Goal: Task Accomplishment & Management: Manage account settings

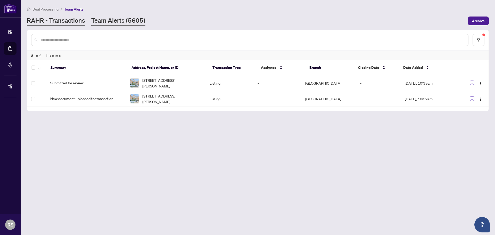
click at [50, 21] on link "RAHR - Transactions" at bounding box center [56, 20] width 58 height 9
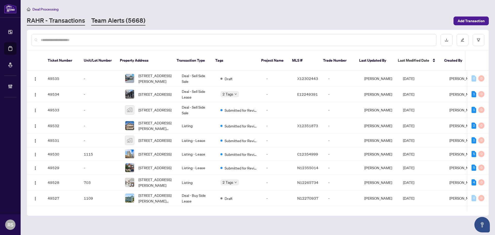
click at [117, 20] on link "Team Alerts (5668)" at bounding box center [118, 20] width 54 height 9
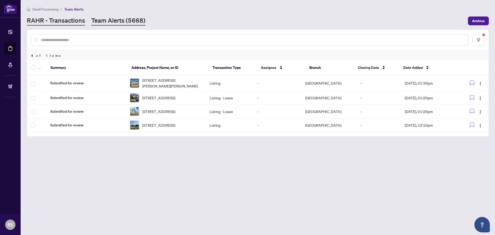
click at [50, 23] on link "RAHR - Transactions" at bounding box center [56, 20] width 58 height 9
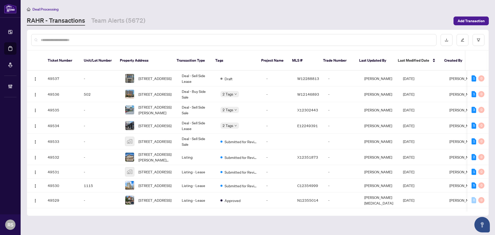
click at [119, 39] on input "text" at bounding box center [237, 40] width 392 height 6
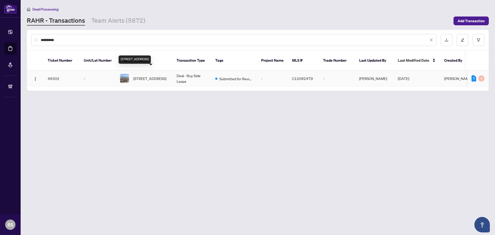
type input "**********"
click at [151, 76] on span "[STREET_ADDRESS]" at bounding box center [149, 79] width 33 height 6
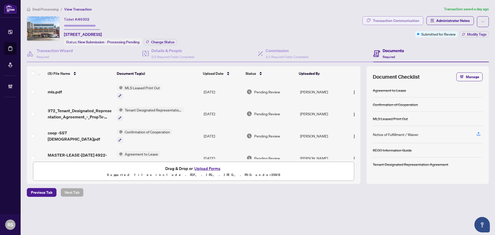
click at [410, 20] on div "Transaction Communication" at bounding box center [396, 21] width 46 height 8
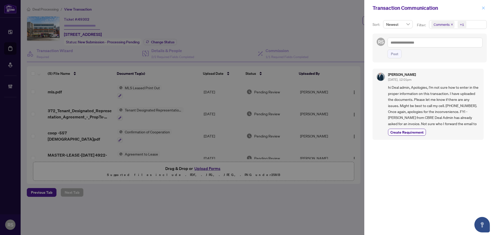
click at [485, 8] on icon "close" at bounding box center [484, 8] width 4 height 4
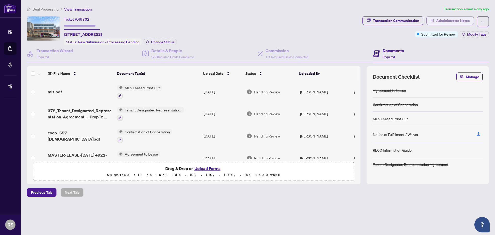
click at [453, 20] on span "Administrator Notes" at bounding box center [454, 21] width 34 height 8
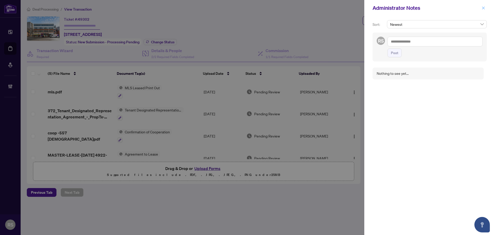
click at [486, 9] on button "button" at bounding box center [484, 8] width 7 height 6
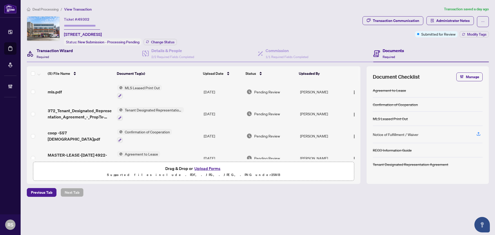
click at [54, 51] on h4 "Transaction Wizard" at bounding box center [55, 50] width 36 height 6
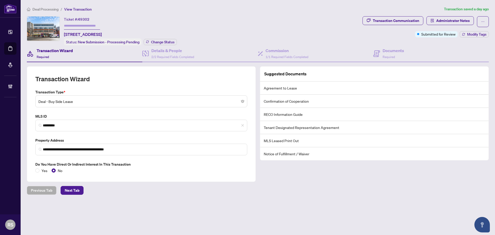
click at [90, 210] on div "**********" at bounding box center [258, 109] width 467 height 207
click at [46, 7] on span "Deal Processing" at bounding box center [46, 9] width 26 height 5
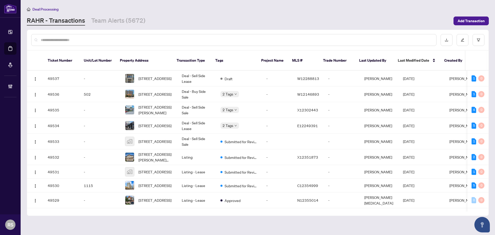
click at [81, 40] on input "text" at bounding box center [237, 40] width 392 height 6
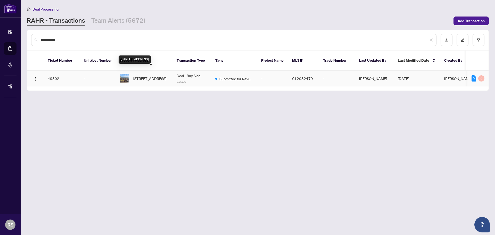
type input "**********"
click at [143, 76] on span "[STREET_ADDRESS]" at bounding box center [149, 79] width 33 height 6
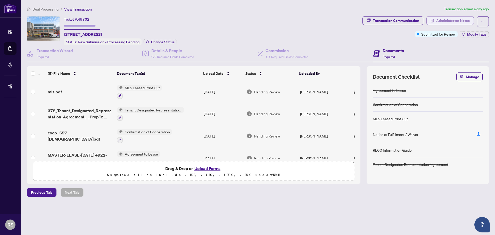
click at [451, 20] on span "Administrator Notes" at bounding box center [454, 21] width 34 height 8
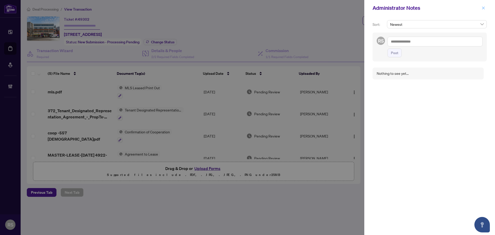
click at [484, 10] on icon "close" at bounding box center [484, 8] width 4 height 4
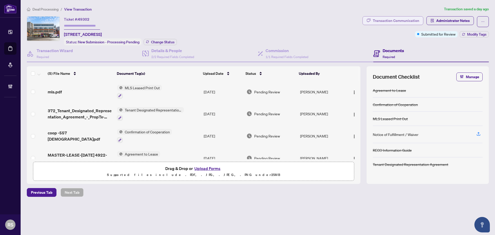
click at [400, 23] on div "Transaction Communication" at bounding box center [396, 21] width 46 height 8
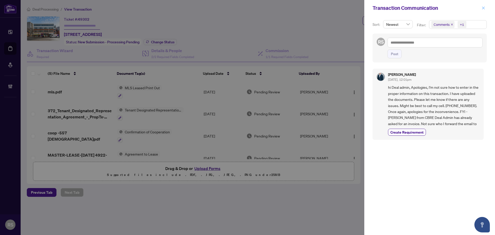
click at [484, 8] on icon "close" at bounding box center [484, 8] width 4 height 4
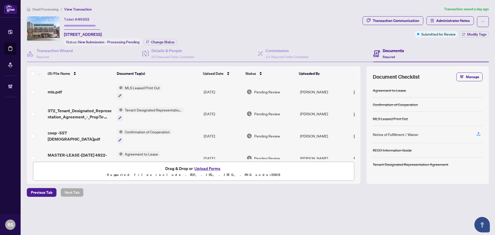
click at [143, 88] on span "MLS Leased Print Out" at bounding box center [142, 88] width 39 height 6
click at [53, 90] on span "mls.pdf" at bounding box center [55, 92] width 14 height 6
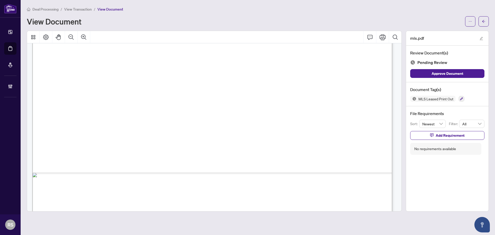
scroll to position [284, 0]
click at [82, 10] on span "View Transaction" at bounding box center [78, 9] width 28 height 5
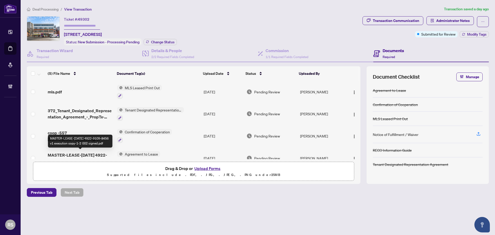
click at [74, 153] on span "MASTER-LEASE-[DATE] 4922-9109-8456 v1 execution copy-1-2 002 signed.pdf" at bounding box center [80, 158] width 65 height 12
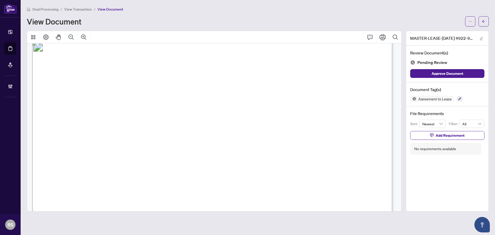
scroll to position [490, 0]
click at [472, 21] on icon "ellipsis" at bounding box center [470, 21] width 3 height 1
click at [438, 33] on span "Download" at bounding box center [452, 33] width 39 height 6
click at [84, 9] on span "View Transaction" at bounding box center [78, 9] width 28 height 5
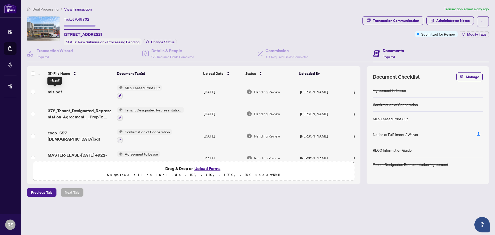
click at [54, 92] on span "mls.pdf" at bounding box center [55, 92] width 14 height 6
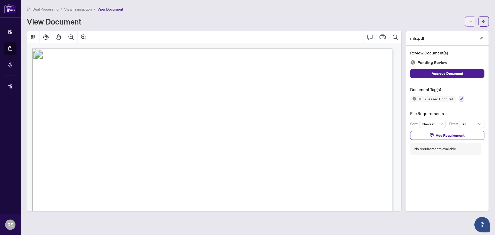
click at [472, 21] on icon "ellipsis" at bounding box center [471, 22] width 4 height 4
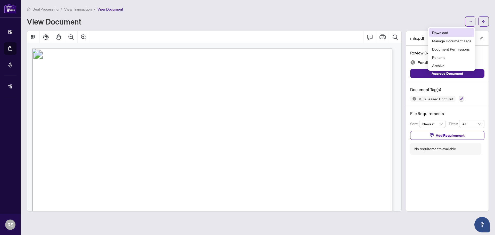
click at [437, 33] on span "Download" at bounding box center [452, 33] width 39 height 6
click at [42, 7] on span "Deal Processing" at bounding box center [46, 9] width 26 height 5
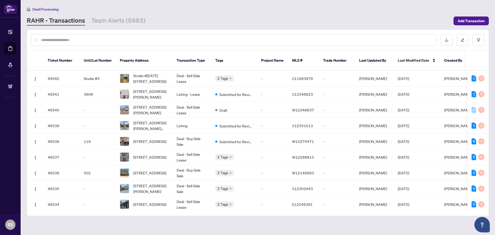
click at [68, 41] on input "text" at bounding box center [237, 40] width 392 height 6
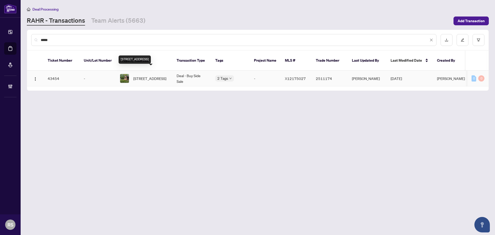
type input "*****"
click at [151, 76] on span "[STREET_ADDRESS]" at bounding box center [149, 79] width 33 height 6
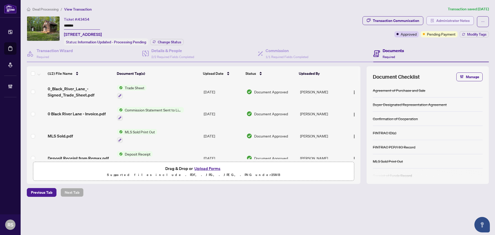
click at [458, 18] on span "Administrator Notes" at bounding box center [454, 21] width 34 height 8
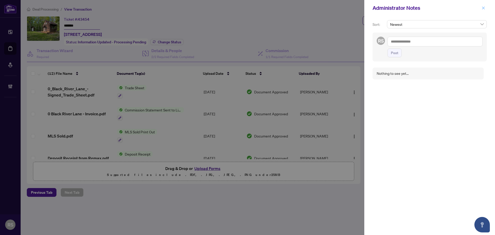
click at [484, 9] on icon "close" at bounding box center [484, 8] width 4 height 4
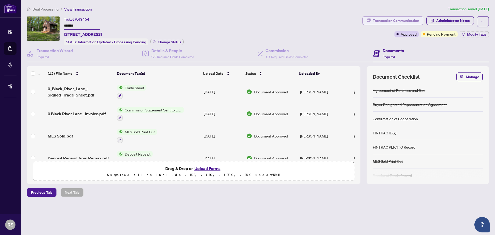
click at [400, 22] on div "Transaction Communication" at bounding box center [396, 21] width 46 height 8
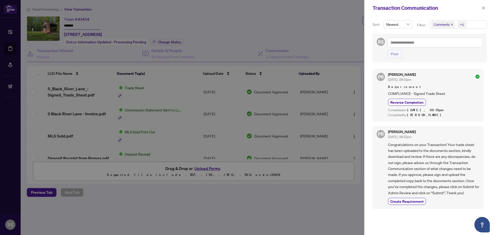
scroll to position [1, 0]
click at [484, 8] on icon "close" at bounding box center [484, 8] width 4 height 4
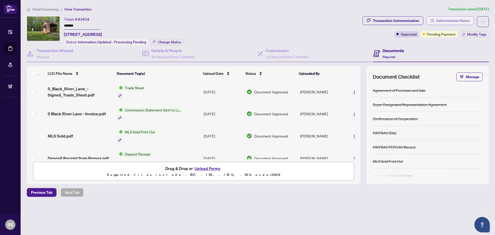
click at [459, 20] on span "Administrator Notes" at bounding box center [454, 21] width 34 height 8
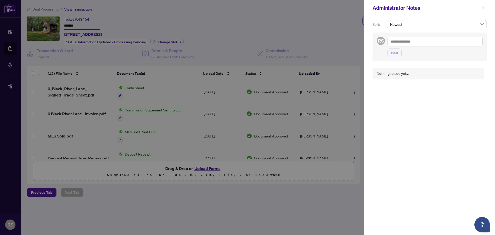
click at [486, 8] on button "button" at bounding box center [484, 8] width 7 height 6
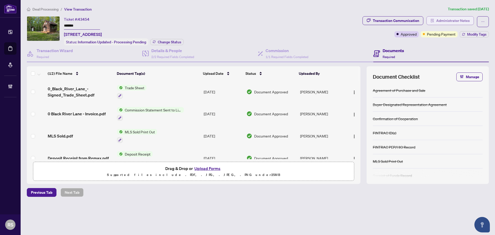
click at [444, 21] on span "Administrator Notes" at bounding box center [454, 21] width 34 height 8
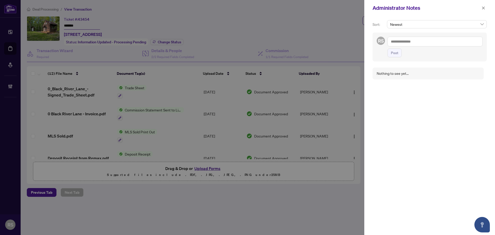
click at [381, 126] on div "Nothing to see yet..." at bounding box center [430, 148] width 114 height 166
click at [484, 9] on icon "close" at bounding box center [484, 8] width 4 height 4
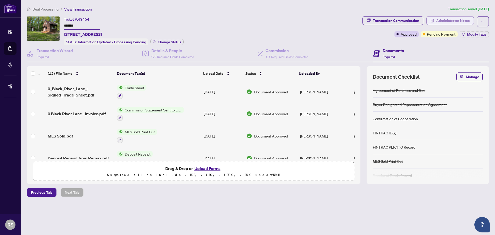
click at [452, 22] on span "Administrator Notes" at bounding box center [454, 21] width 34 height 8
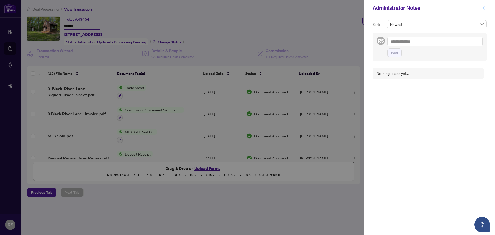
click at [484, 9] on icon "close" at bounding box center [484, 8] width 4 height 4
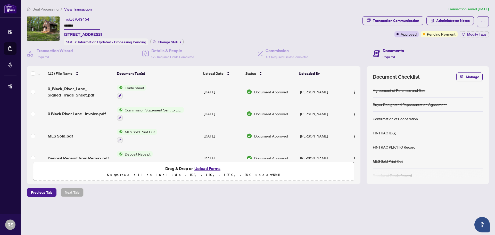
click at [60, 133] on span "MLS Sold.pdf" at bounding box center [60, 136] width 25 height 6
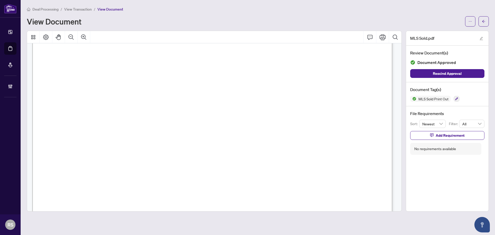
scroll to position [26, 0]
click at [484, 21] on icon "arrow-left" at bounding box center [484, 22] width 4 height 4
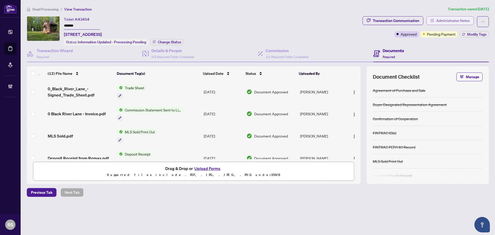
click at [453, 20] on span "Administrator Notes" at bounding box center [454, 21] width 34 height 8
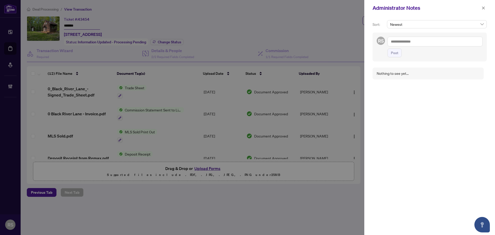
click at [418, 41] on textarea at bounding box center [435, 42] width 95 height 10
type textarea "*****"
drag, startPoint x: 407, startPoint y: 43, endPoint x: 329, endPoint y: 45, distance: 78.8
click at [329, 45] on div "Administrator Notes Sort: Newest RS @deal ***** Post Nothing to see yet..." at bounding box center [247, 117] width 495 height 235
click at [485, 9] on icon "close" at bounding box center [484, 7] width 3 height 3
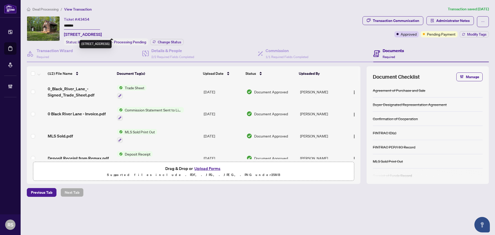
drag, startPoint x: 65, startPoint y: 34, endPoint x: 97, endPoint y: 33, distance: 32.3
click at [97, 33] on span "[STREET_ADDRESS]" at bounding box center [83, 34] width 38 height 6
copy span "[STREET_ADDRESS]"
drag, startPoint x: 79, startPoint y: 19, endPoint x: 96, endPoint y: 17, distance: 17.2
click at [96, 17] on div "Ticket #: 43454 ******* [STREET_ADDRESS]" at bounding box center [83, 26] width 38 height 21
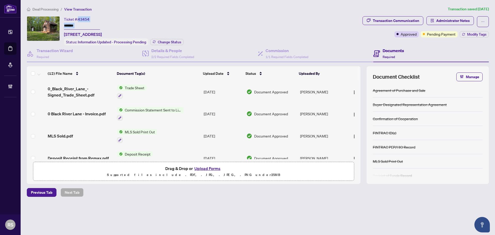
copy div "43454"
click at [65, 135] on span "MLS Sold.pdf" at bounding box center [60, 136] width 25 height 6
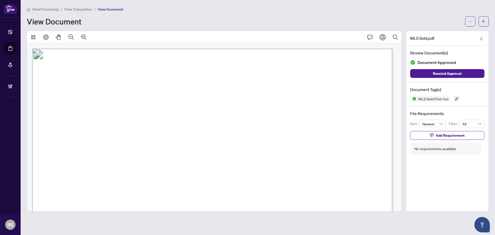
click at [79, 10] on span "View Transaction" at bounding box center [78, 9] width 28 height 5
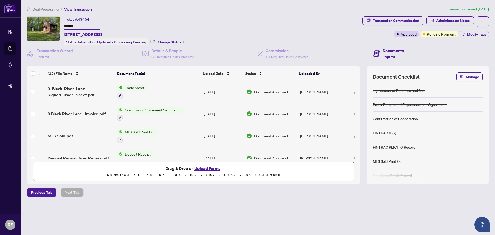
drag, startPoint x: 237, startPoint y: 29, endPoint x: 242, endPoint y: 38, distance: 10.7
click at [237, 29] on div "Ticket #: 43454 ******* [STREET_ADDRESS] Status: Information Updated - Processi…" at bounding box center [194, 30] width 334 height 29
click at [277, 52] on h4 "Commission" at bounding box center [287, 50] width 43 height 6
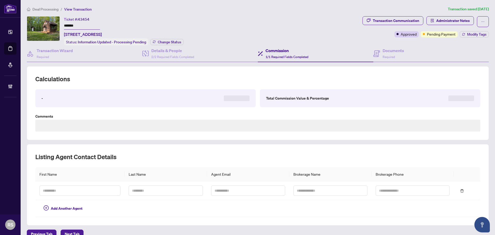
type textarea "**********"
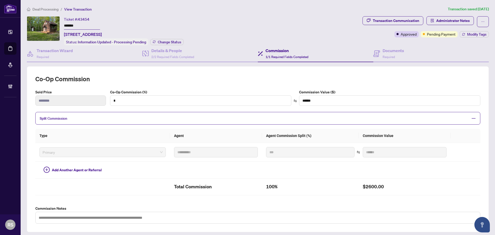
click at [51, 9] on span "Deal Processing" at bounding box center [46, 9] width 26 height 5
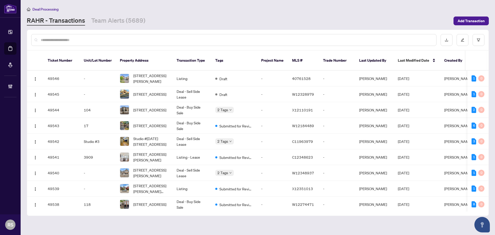
click at [61, 39] on input "text" at bounding box center [237, 40] width 392 height 6
click at [74, 41] on input "text" at bounding box center [237, 40] width 392 height 6
click at [44, 40] on input "text" at bounding box center [237, 40] width 392 height 6
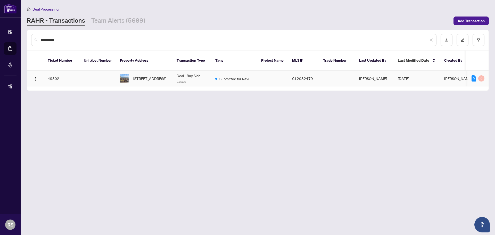
type input "**********"
click at [143, 76] on span "[STREET_ADDRESS]" at bounding box center [149, 79] width 33 height 6
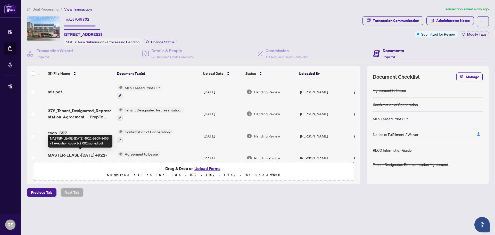
click at [89, 153] on span "MASTER-LEASE-[DATE] 4922-9109-8456 v1 execution copy-1-2 002 signed.pdf" at bounding box center [80, 158] width 65 height 12
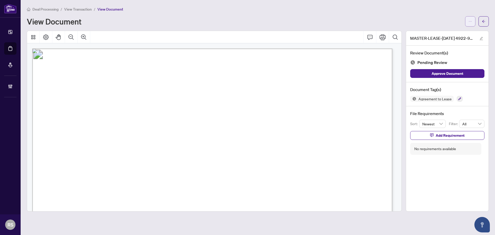
click at [470, 20] on icon "ellipsis" at bounding box center [471, 22] width 4 height 4
click at [439, 32] on span "Download" at bounding box center [452, 33] width 39 height 6
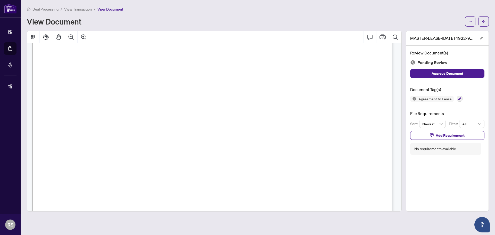
scroll to position [568, 0]
click at [77, 10] on span "View Transaction" at bounding box center [78, 9] width 28 height 5
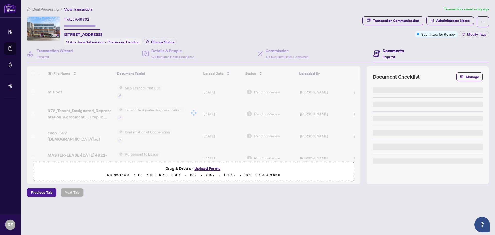
click at [38, 8] on span "Deal Processing" at bounding box center [46, 9] width 26 height 5
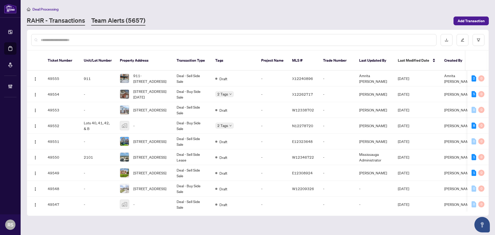
click at [104, 20] on link "Team Alerts (5657)" at bounding box center [118, 20] width 54 height 9
